Goal: Transaction & Acquisition: Purchase product/service

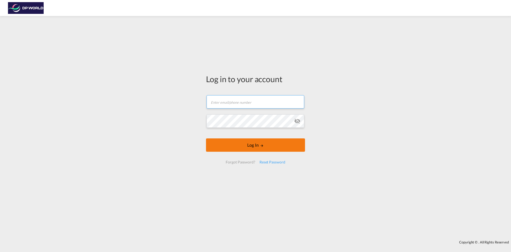
type input "[EMAIL_ADDRESS][PERSON_NAME][DOMAIN_NAME]"
click at [248, 146] on button "Log In" at bounding box center [255, 144] width 99 height 13
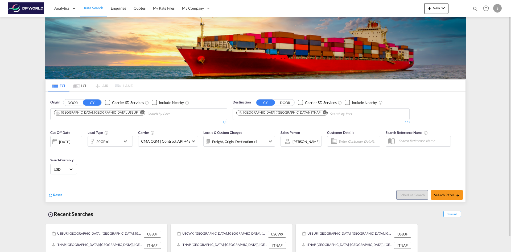
click at [137, 113] on button "Remove" at bounding box center [141, 112] width 8 height 5
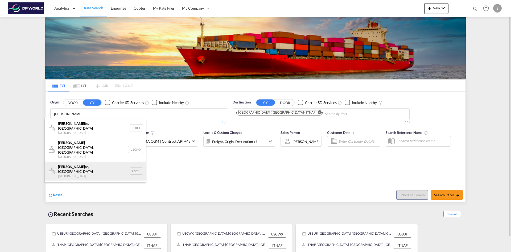
type input "[PERSON_NAME]"
click at [94, 161] on div "[PERSON_NAME], [GEOGRAPHIC_DATA] [GEOGRAPHIC_DATA] USCLT" at bounding box center [95, 170] width 101 height 19
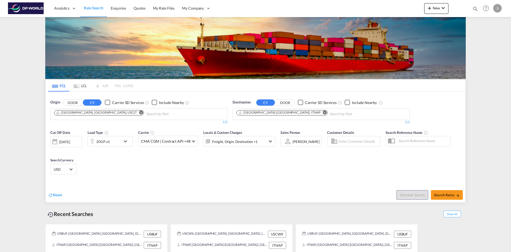
click at [323, 112] on md-icon "Remove" at bounding box center [325, 112] width 4 height 4
click at [279, 112] on input "Chips input." at bounding box center [262, 114] width 51 height 9
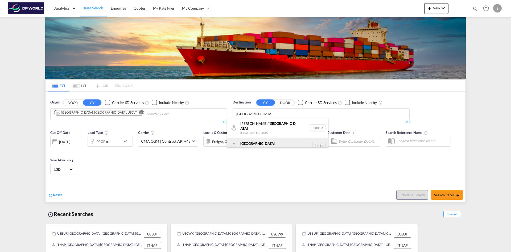
type input "[GEOGRAPHIC_DATA]"
click at [283, 146] on div "Karachi [GEOGRAPHIC_DATA] PKKHI" at bounding box center [277, 145] width 101 height 16
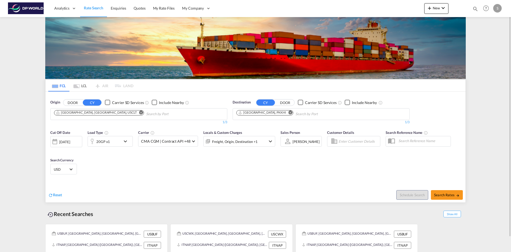
click at [312, 170] on div "Cut Off Date [DATE] [DATE] Load Type 20GP x1 Carrier CMA CGM | Contract API +48…" at bounding box center [256, 153] width 420 height 52
click at [451, 197] on button "Search Rates" at bounding box center [447, 195] width 32 height 10
type input "USCLT to PKKHI / [DATE]"
